Goal: Check status: Check status

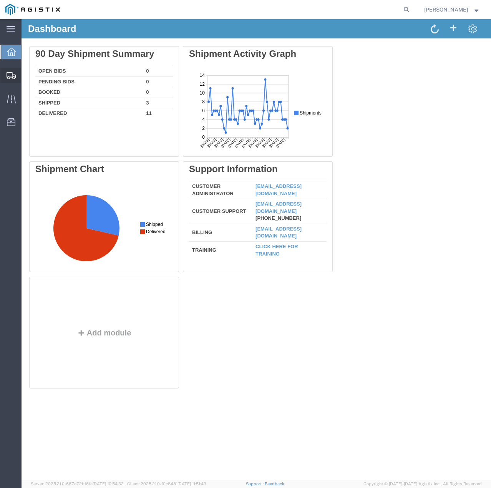
click at [14, 72] on svg-icon at bounding box center [11, 75] width 9 height 8
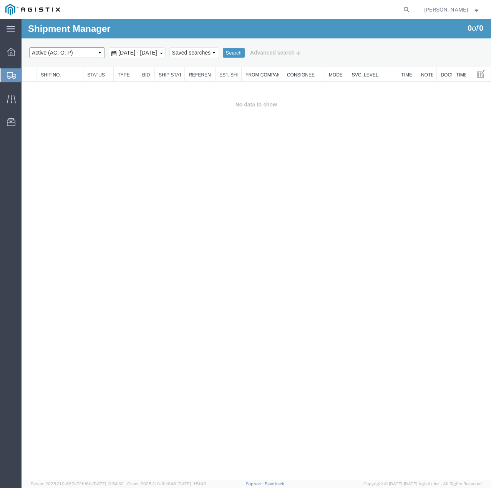
click at [100, 53] on select "Select status Active (AC, O, P) All Approved Awaiting Confirmation (AC) Booked …" at bounding box center [67, 52] width 76 height 11
select select "ALL"
click at [29, 47] on select "Select status Active (AC, O, P) All Approved Awaiting Confirmation (AC) Booked …" at bounding box center [67, 52] width 76 height 11
click at [245, 49] on button "Search" at bounding box center [234, 53] width 22 height 10
